Goal: Find specific page/section: Find specific page/section

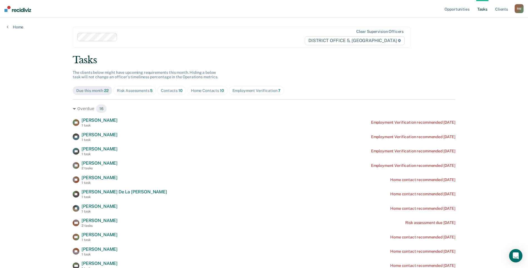
click at [172, 91] on div "Contacts 10" at bounding box center [172, 90] width 22 height 5
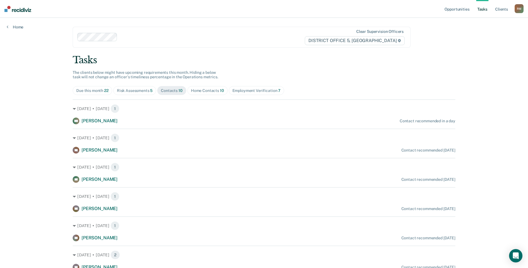
click at [174, 90] on div "Contacts 10" at bounding box center [172, 90] width 22 height 5
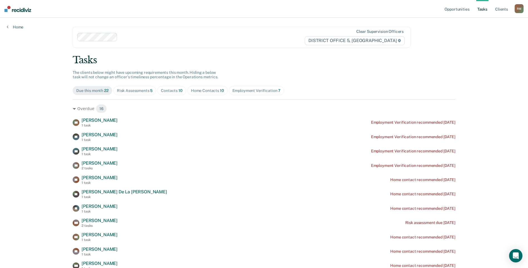
click at [203, 90] on div "Home Contacts 10" at bounding box center [207, 90] width 33 height 5
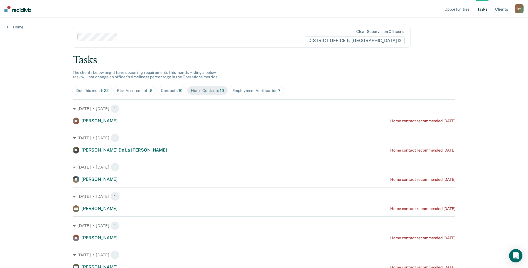
click at [138, 92] on div "Risk Assessments 5" at bounding box center [135, 90] width 36 height 5
